Goal: Transaction & Acquisition: Obtain resource

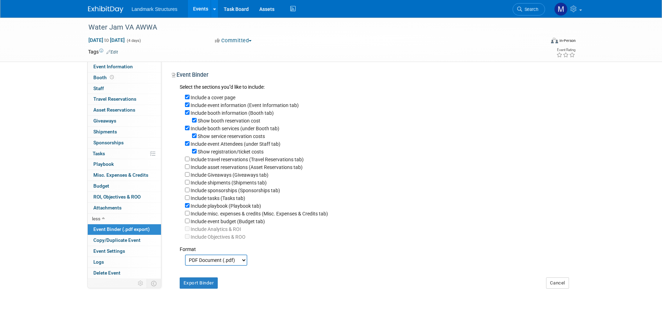
click at [210, 10] on link "Events" at bounding box center [201, 9] width 26 height 18
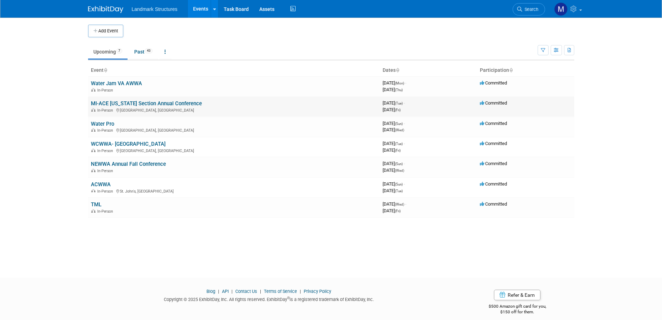
click at [108, 105] on link "MI-ACE [US_STATE] Section Annual Conference" at bounding box center [146, 103] width 111 height 6
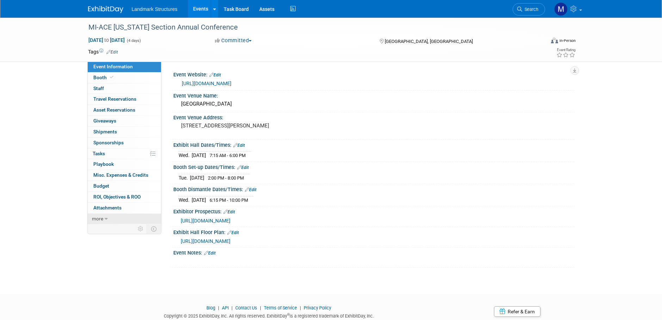
click at [117, 215] on link "more" at bounding box center [124, 219] width 73 height 11
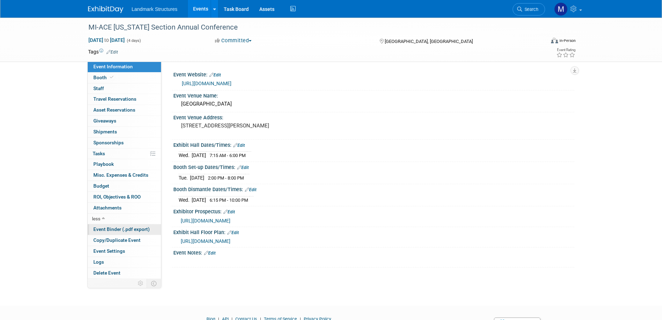
click at [114, 231] on span "Event Binder (.pdf export)" at bounding box center [121, 229] width 56 height 6
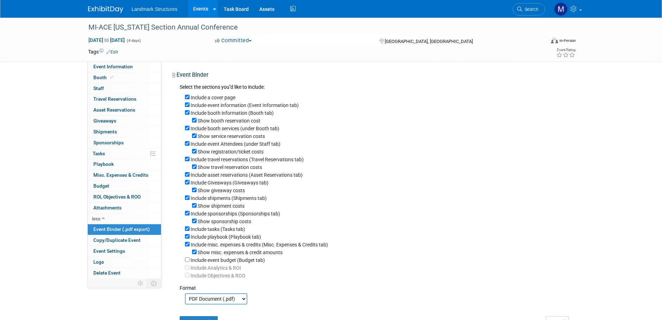
click at [191, 256] on div "Show misc. expenses & credit amounts" at bounding box center [377, 252] width 384 height 8
click at [193, 254] on input "Show misc. expenses & credit amounts" at bounding box center [194, 252] width 5 height 5
checkbox input "false"
click at [187, 246] on input "Include misc. expenses & credits (Misc. Expenses & Credits tab)" at bounding box center [187, 244] width 5 height 5
checkbox input "false"
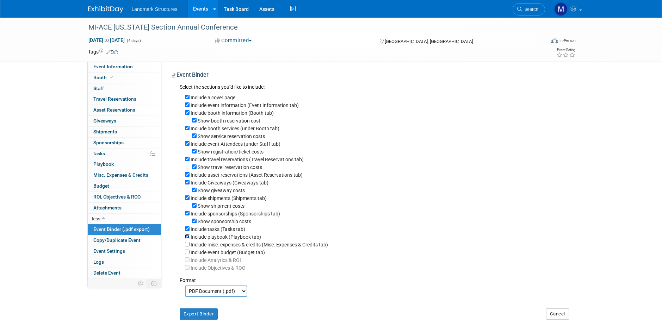
click at [187, 239] on input "Include playbook (Playbook tab)" at bounding box center [187, 236] width 5 height 5
click at [188, 240] on div "Include playbook (Playbook tab)" at bounding box center [377, 237] width 384 height 8
click at [188, 239] on input "Include playbook (Playbook tab)" at bounding box center [187, 236] width 5 height 5
click at [187, 239] on input "Include playbook (Playbook tab)" at bounding box center [187, 236] width 5 height 5
checkbox input "false"
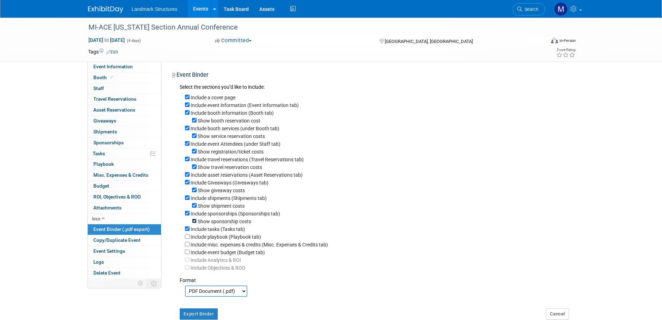
click at [194, 223] on input "Show sponsorship costs" at bounding box center [194, 221] width 5 height 5
checkbox input "false"
click at [187, 239] on input "Include playbook (Playbook tab)" at bounding box center [187, 236] width 5 height 5
checkbox input "true"
click at [188, 215] on input "Include sponsorships (Sponsorships tab)" at bounding box center [187, 213] width 5 height 5
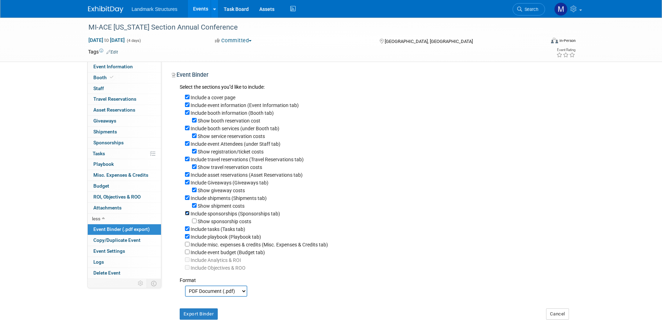
checkbox input "false"
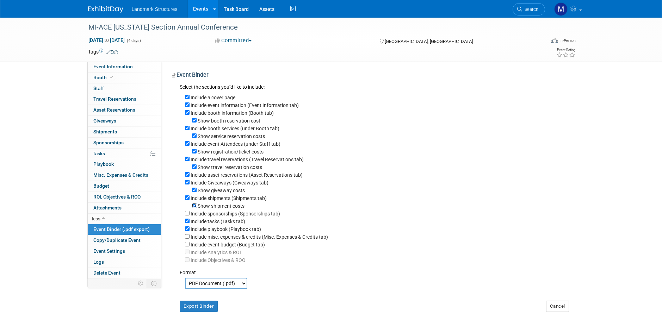
click at [195, 208] on input "Show shipment costs" at bounding box center [194, 205] width 5 height 5
checkbox input "false"
click at [194, 192] on input "Show giveaway costs" at bounding box center [194, 190] width 5 height 5
checkbox input "false"
click at [187, 184] on input "Include Giveaways (Giveaways tab)" at bounding box center [187, 182] width 5 height 5
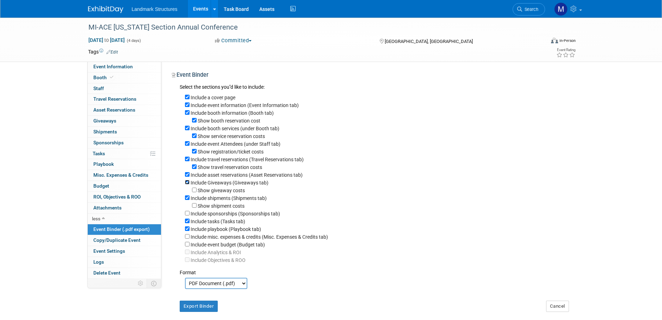
checkbox input "false"
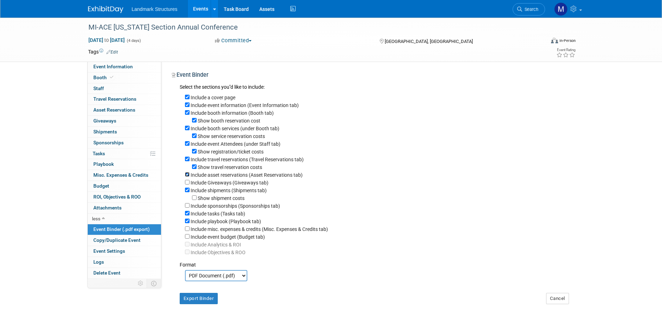
click at [188, 177] on input "Include asset reservations (Asset Reservations tab)" at bounding box center [187, 174] width 5 height 5
checkbox input "false"
click at [202, 304] on button "Export Binder" at bounding box center [199, 298] width 38 height 11
click at [205, 9] on link "Events" at bounding box center [201, 9] width 26 height 18
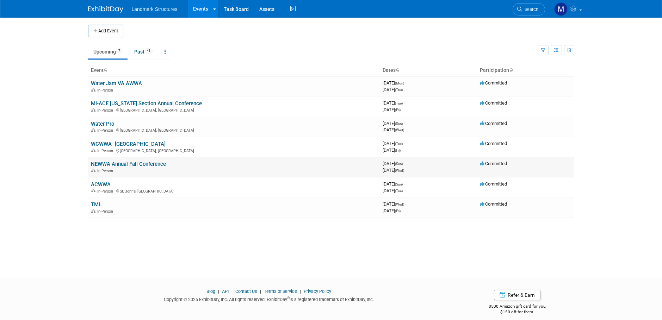
click at [111, 167] on link "NEWWA Annual Fall Conference" at bounding box center [128, 164] width 75 height 6
